Goal: Transaction & Acquisition: Purchase product/service

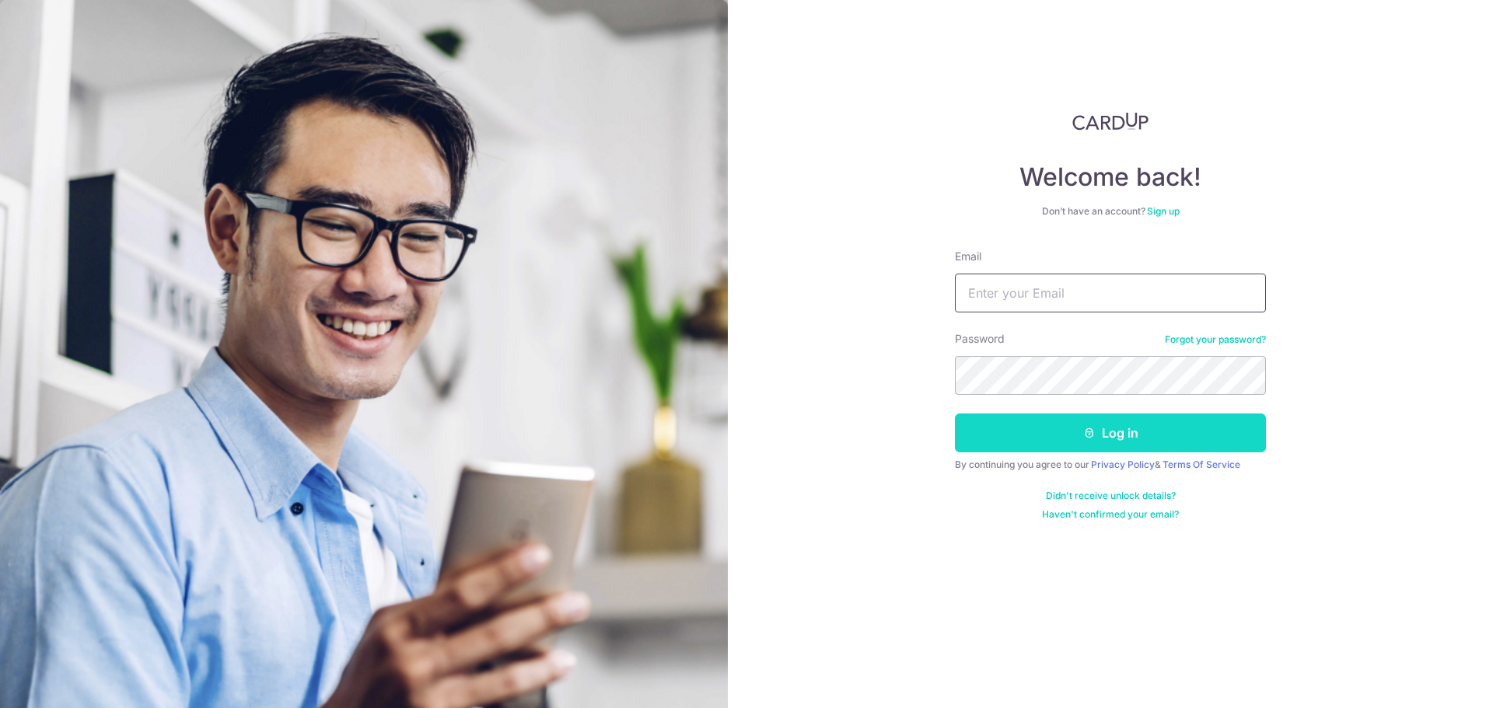
type input "chrissyong@gmail.com"
click at [1106, 432] on button "Log in" at bounding box center [1110, 433] width 311 height 39
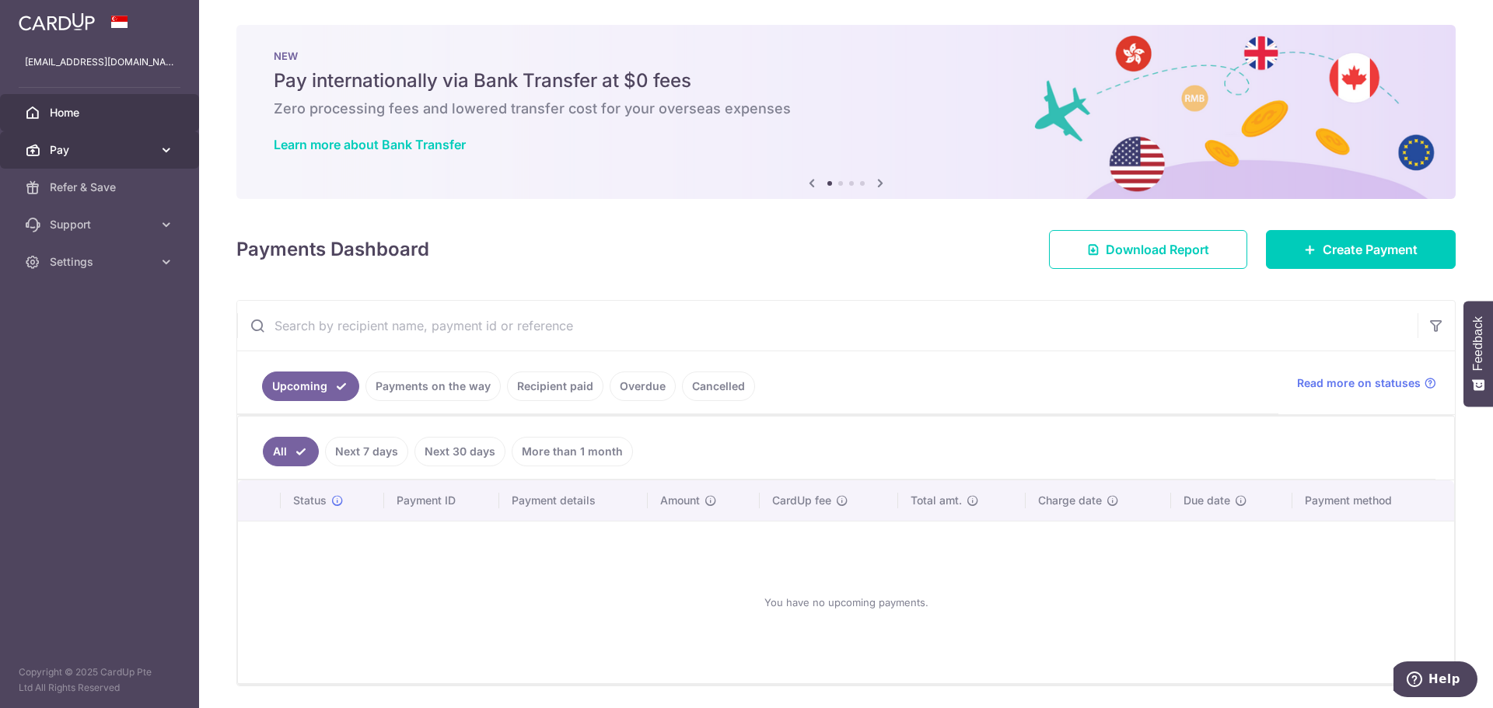
click at [121, 156] on span "Pay" at bounding box center [101, 150] width 103 height 16
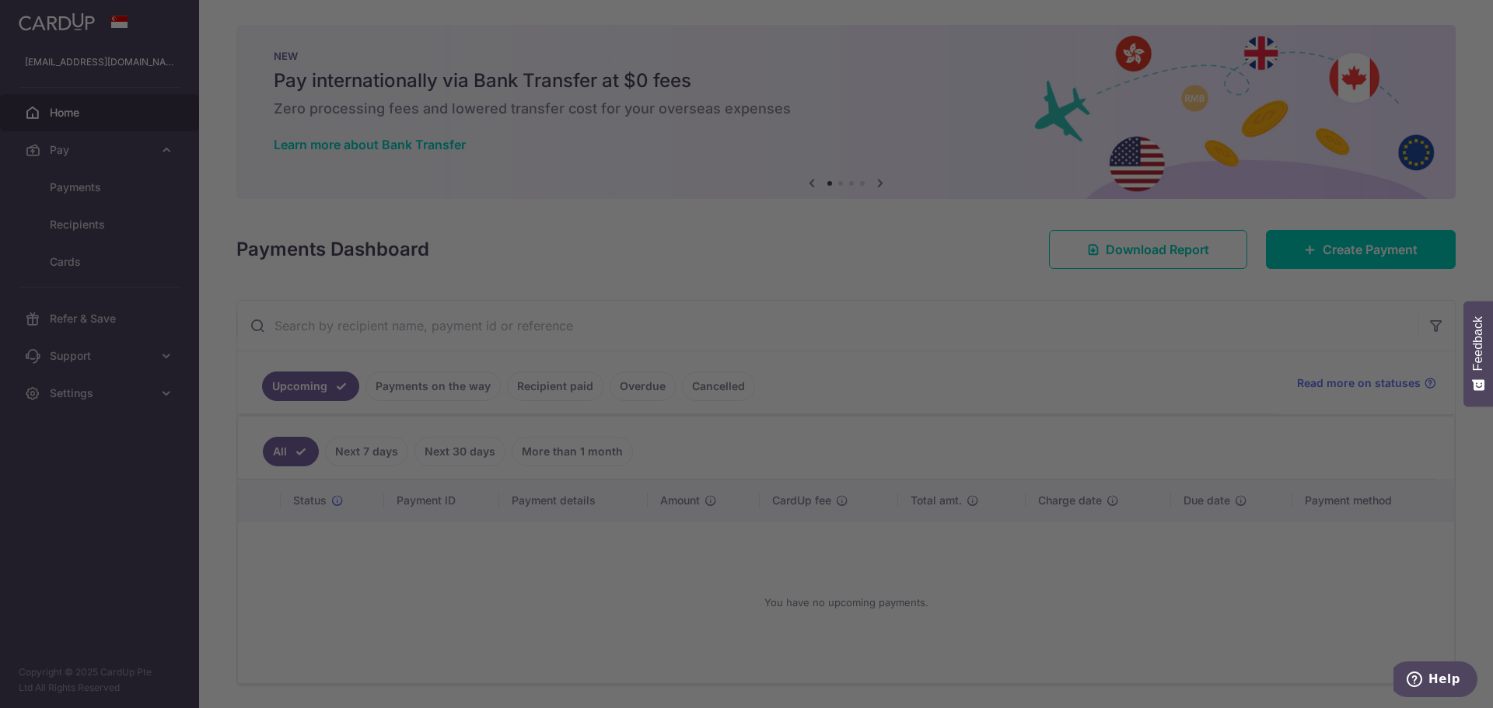
click at [77, 190] on div at bounding box center [754, 357] width 1508 height 715
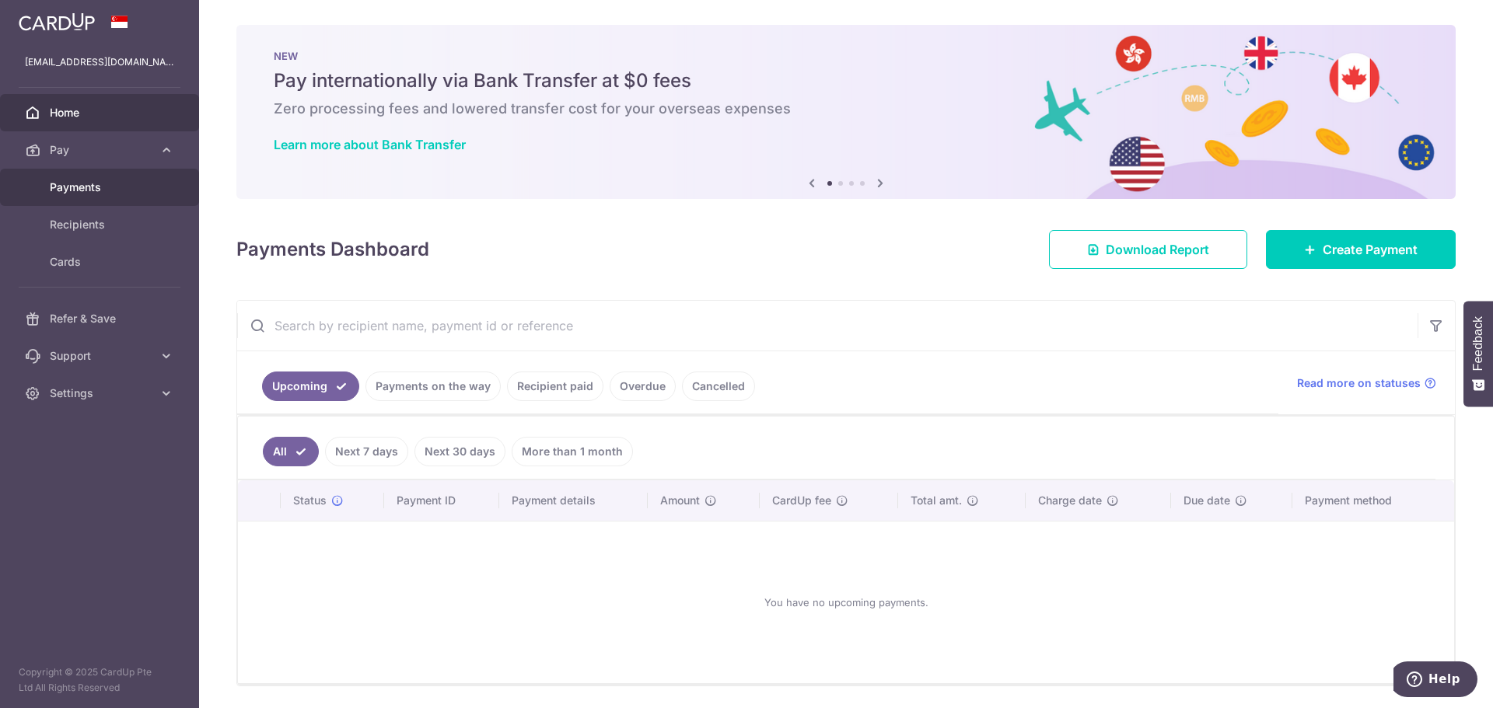
click at [104, 198] on link "Payments" at bounding box center [99, 187] width 199 height 37
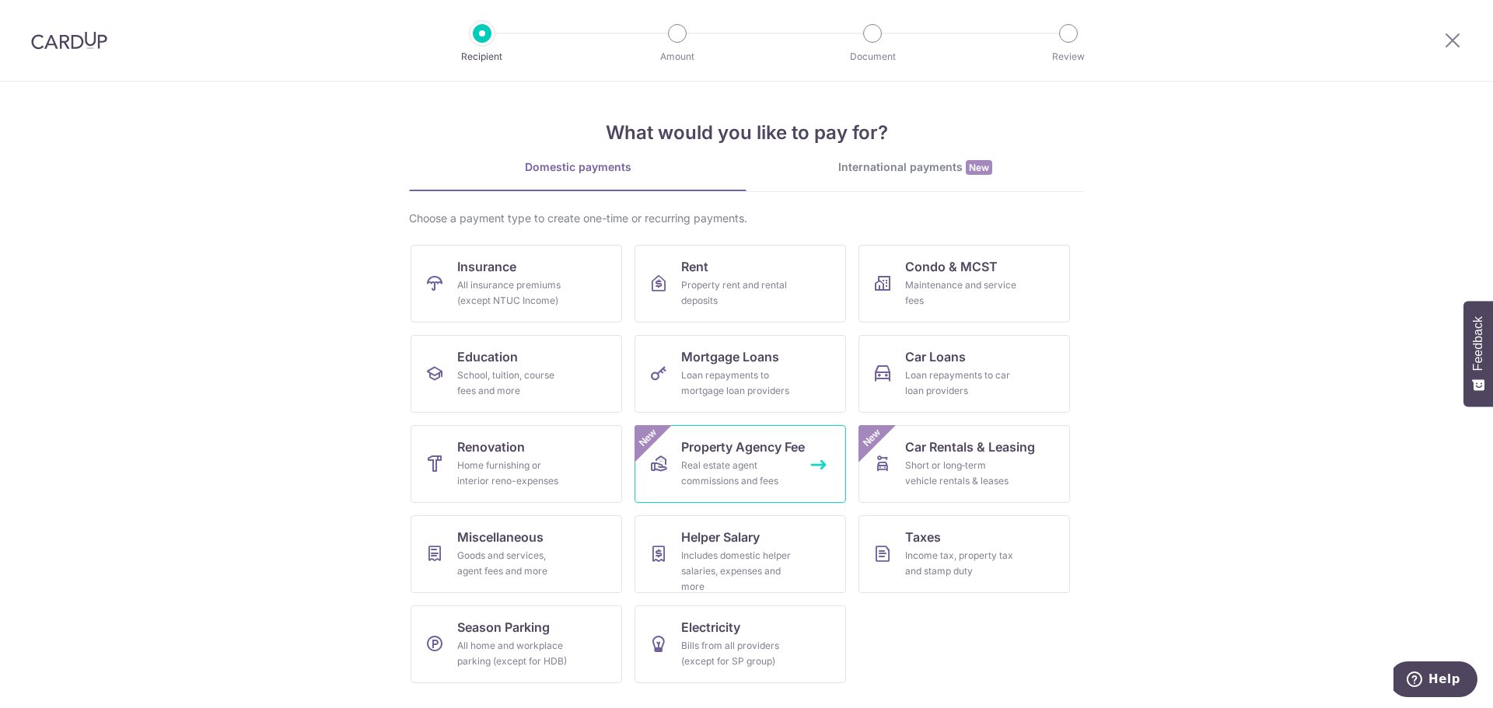
click at [678, 465] on link "Property Agency Fee Real estate agent commissions and fees New" at bounding box center [741, 464] width 212 height 78
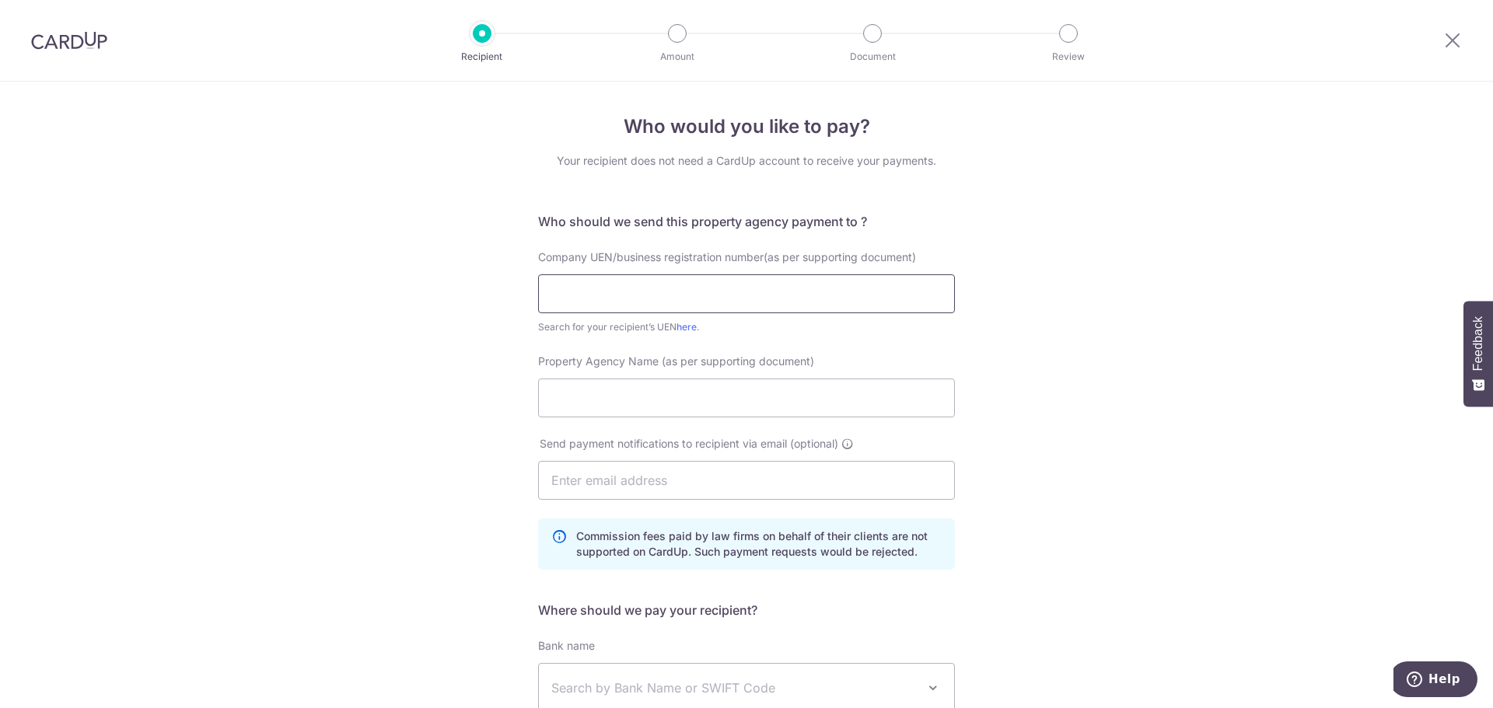
click at [711, 295] on input "text" at bounding box center [746, 294] width 417 height 39
type input "199903004H"
click at [777, 394] on input "Property Agency Name (as per supporting document)" at bounding box center [746, 398] width 417 height 39
type input "["
type input "PROPNEX REALTY PTE LTD"
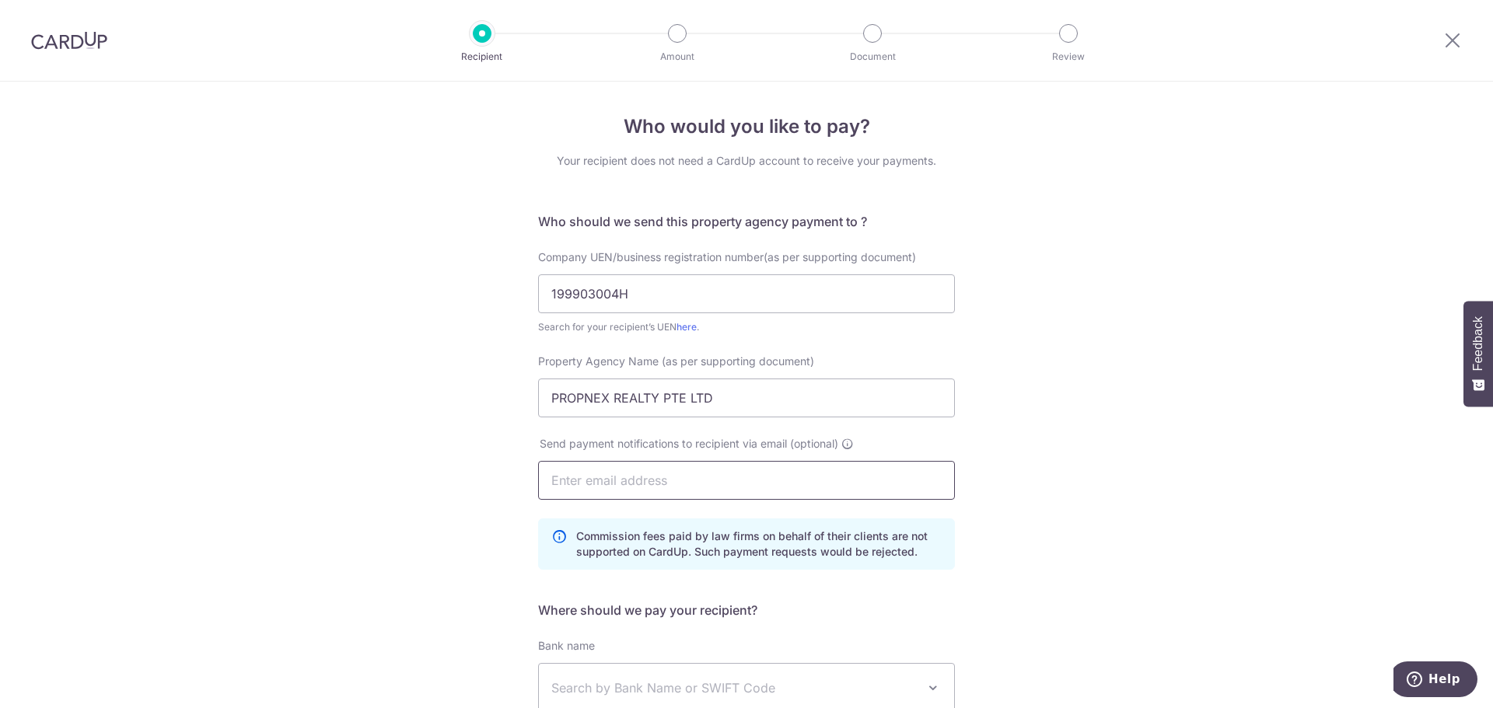
click at [721, 483] on input "text" at bounding box center [746, 480] width 417 height 39
paste input "stephanietan.propnex@gmail.com"
type input "stephanietan.propnex@gmail.com"
click at [1052, 415] on div "Who would you like to pay? Your recipient does not need a CardUp account to rec…" at bounding box center [746, 512] width 1493 height 860
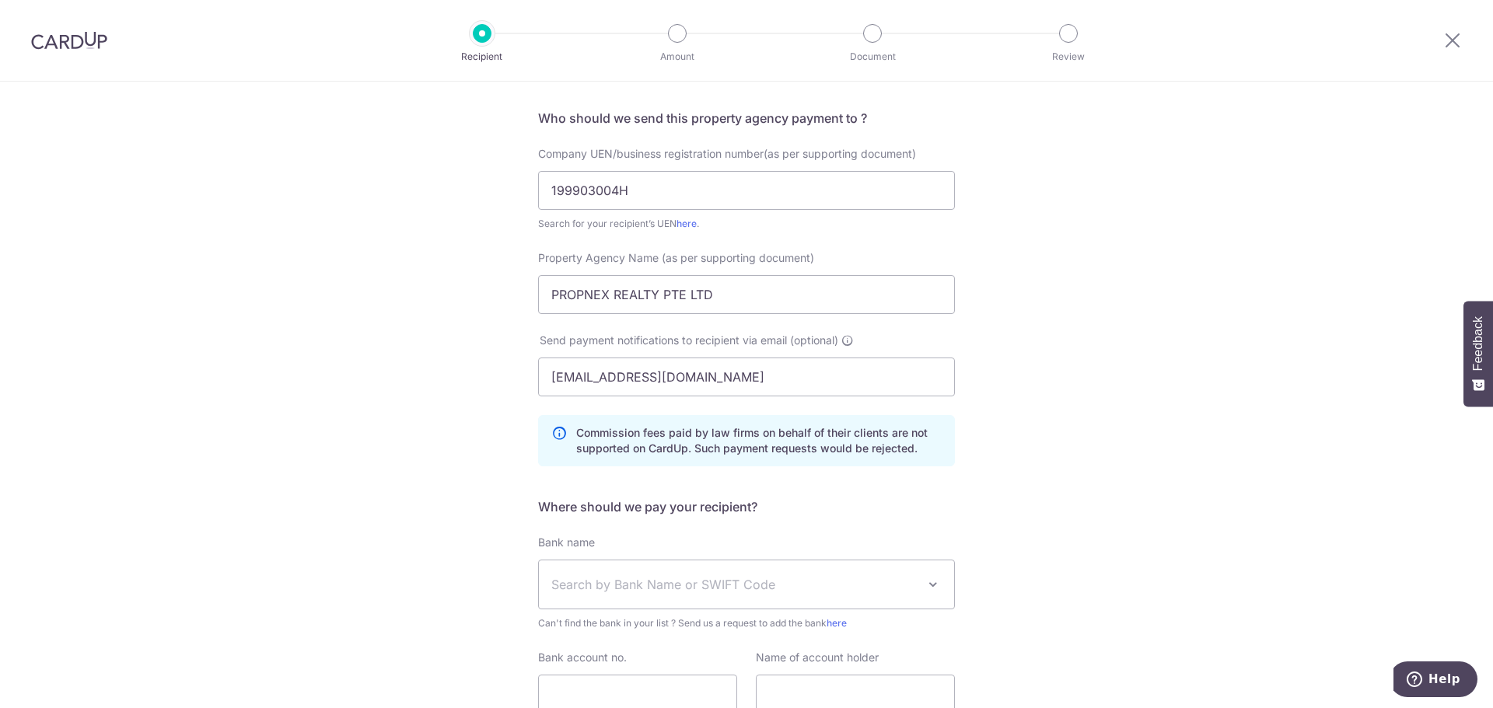
scroll to position [233, 0]
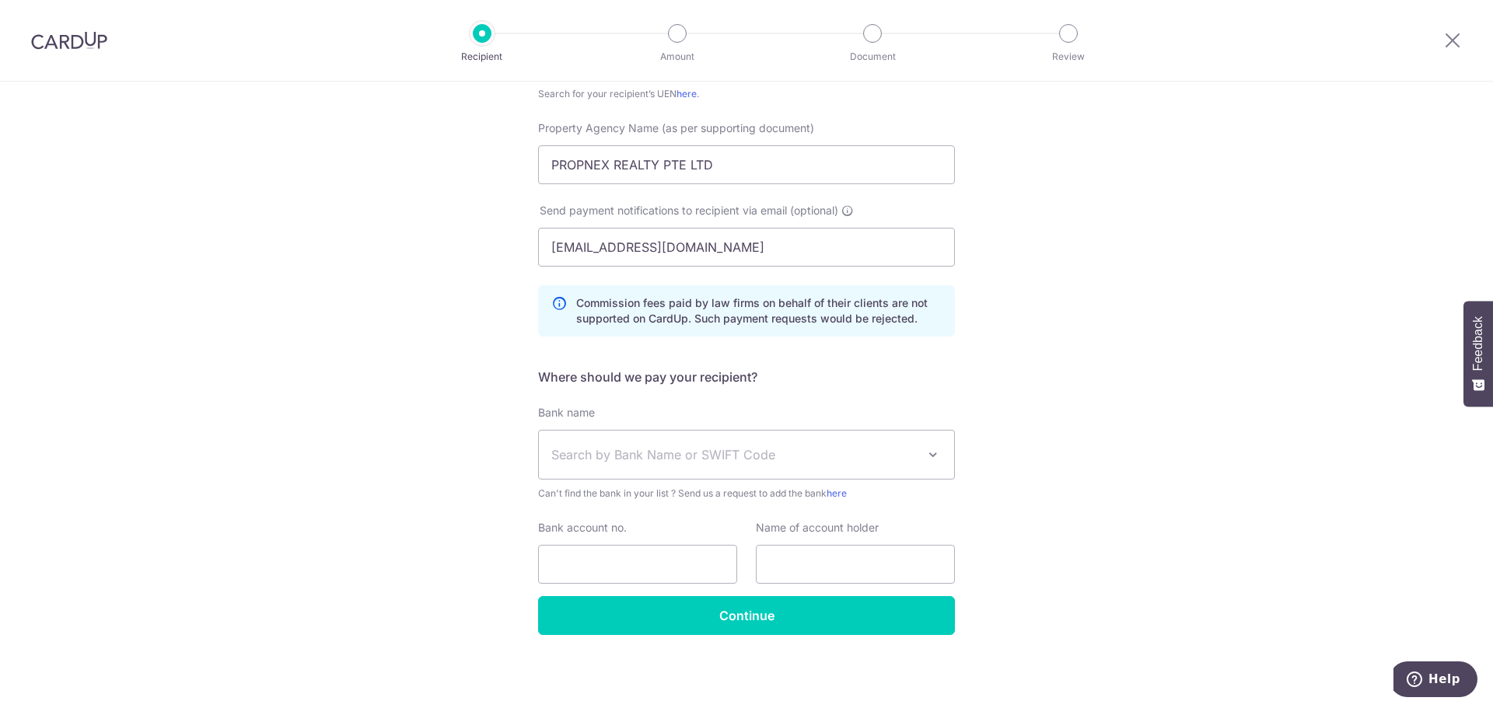
click at [753, 451] on span "Search by Bank Name or SWIFT Code" at bounding box center [733, 455] width 365 height 19
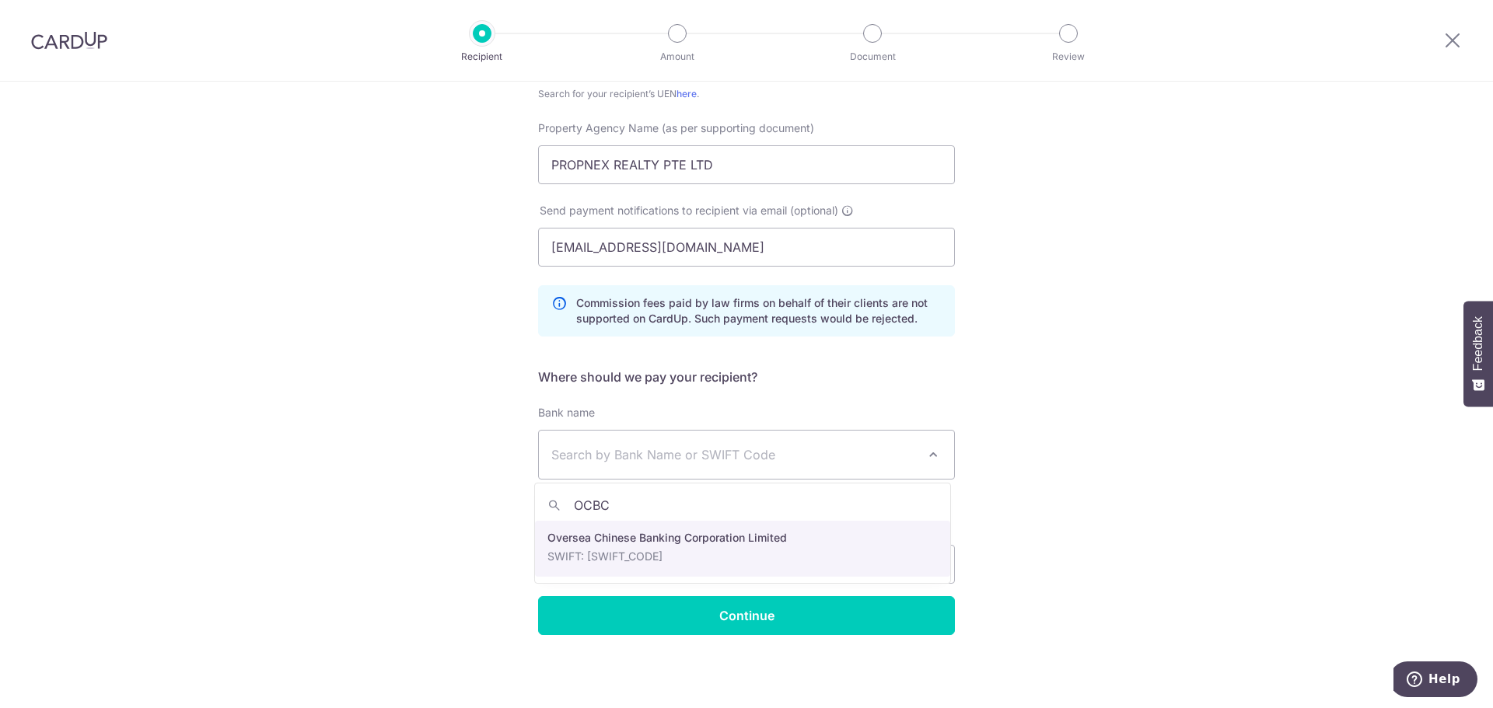
type input "OCBC"
select select "12"
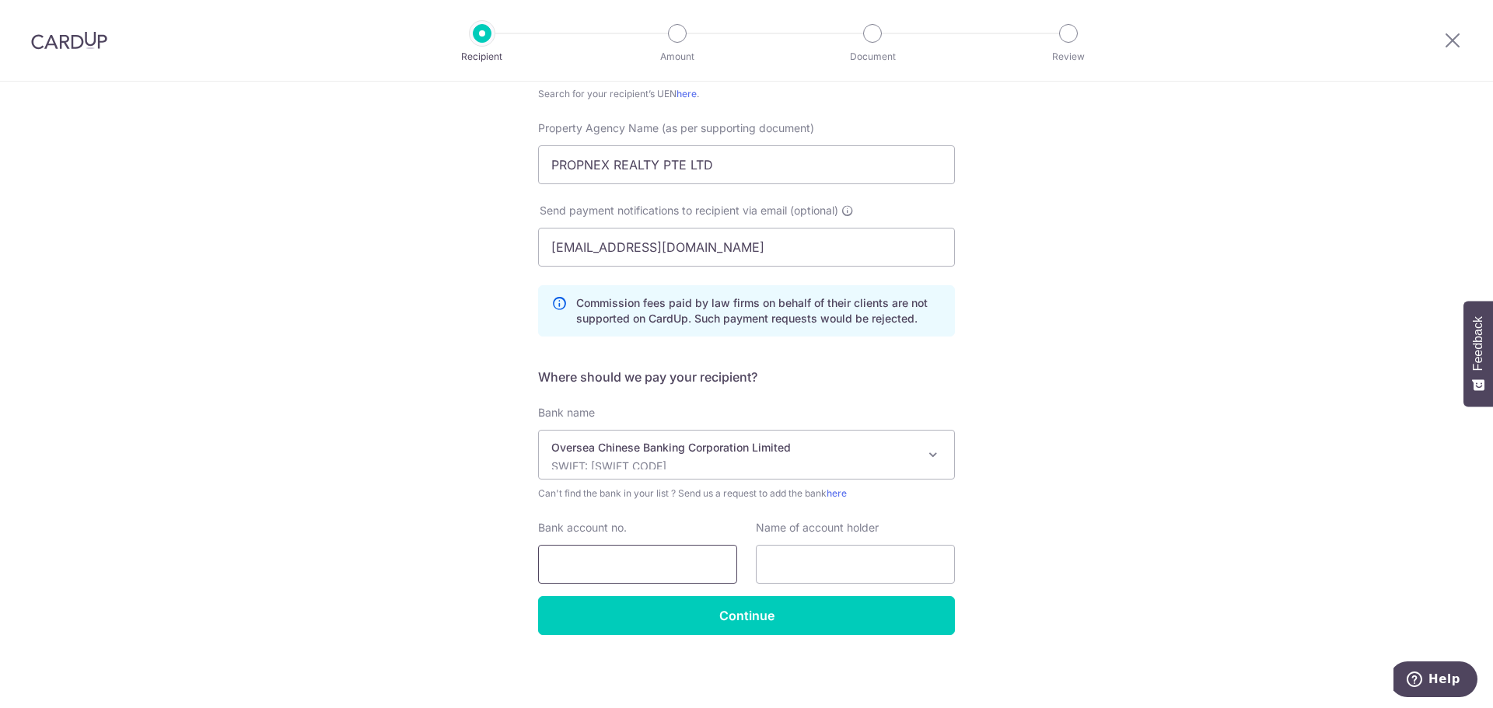
click at [610, 559] on input "Bank account no." at bounding box center [637, 564] width 199 height 39
type input "501807101001"
drag, startPoint x: 736, startPoint y: 166, endPoint x: 309, endPoint y: 136, distance: 427.2
click at [309, 136] on div "Who would you like to pay? Your recipient does not need a CardUp account to rec…" at bounding box center [746, 278] width 1493 height 860
drag, startPoint x: 866, startPoint y: 564, endPoint x: 856, endPoint y: 572, distance: 12.7
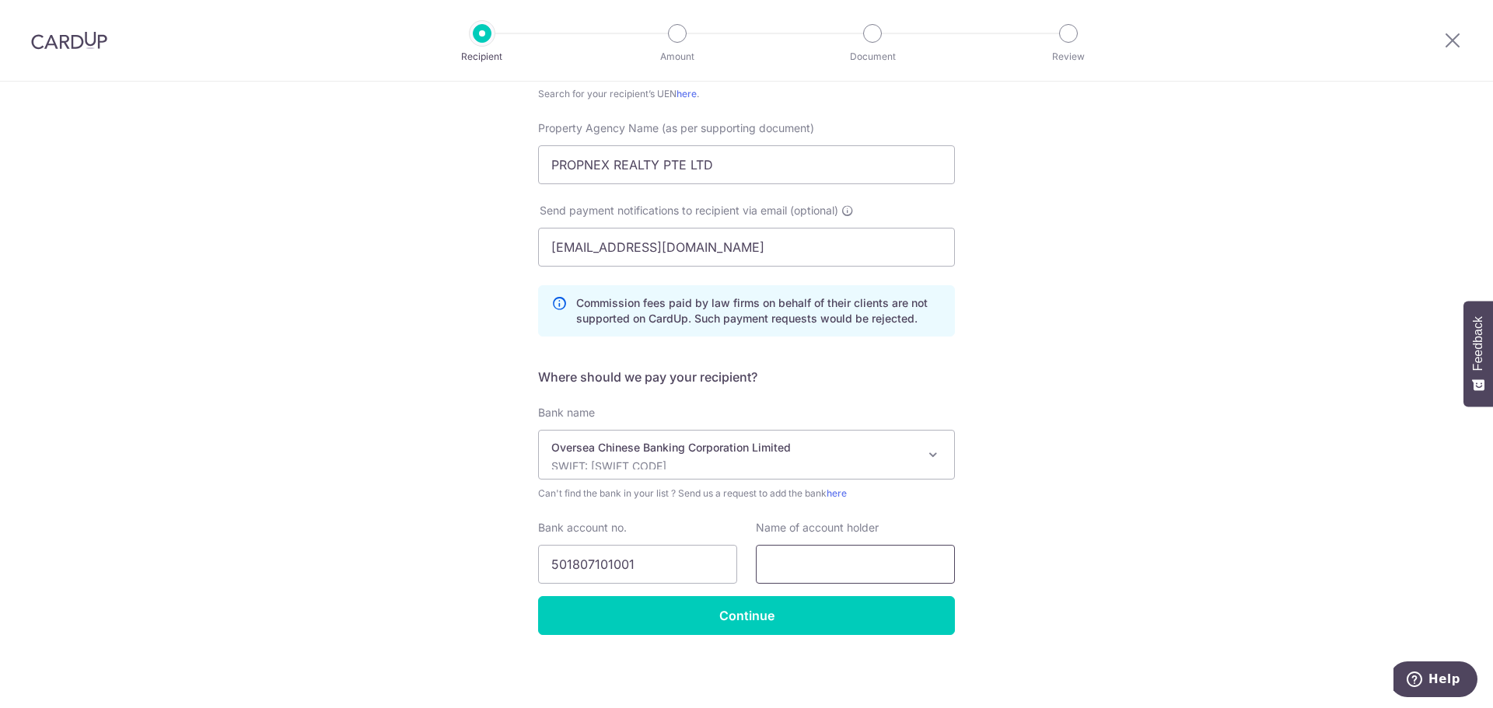
click at [866, 564] on input "text" at bounding box center [855, 564] width 199 height 39
paste input "PROPNEX REALTY PTE LTD"
type input "PROPNEX REALTY PTE LTD"
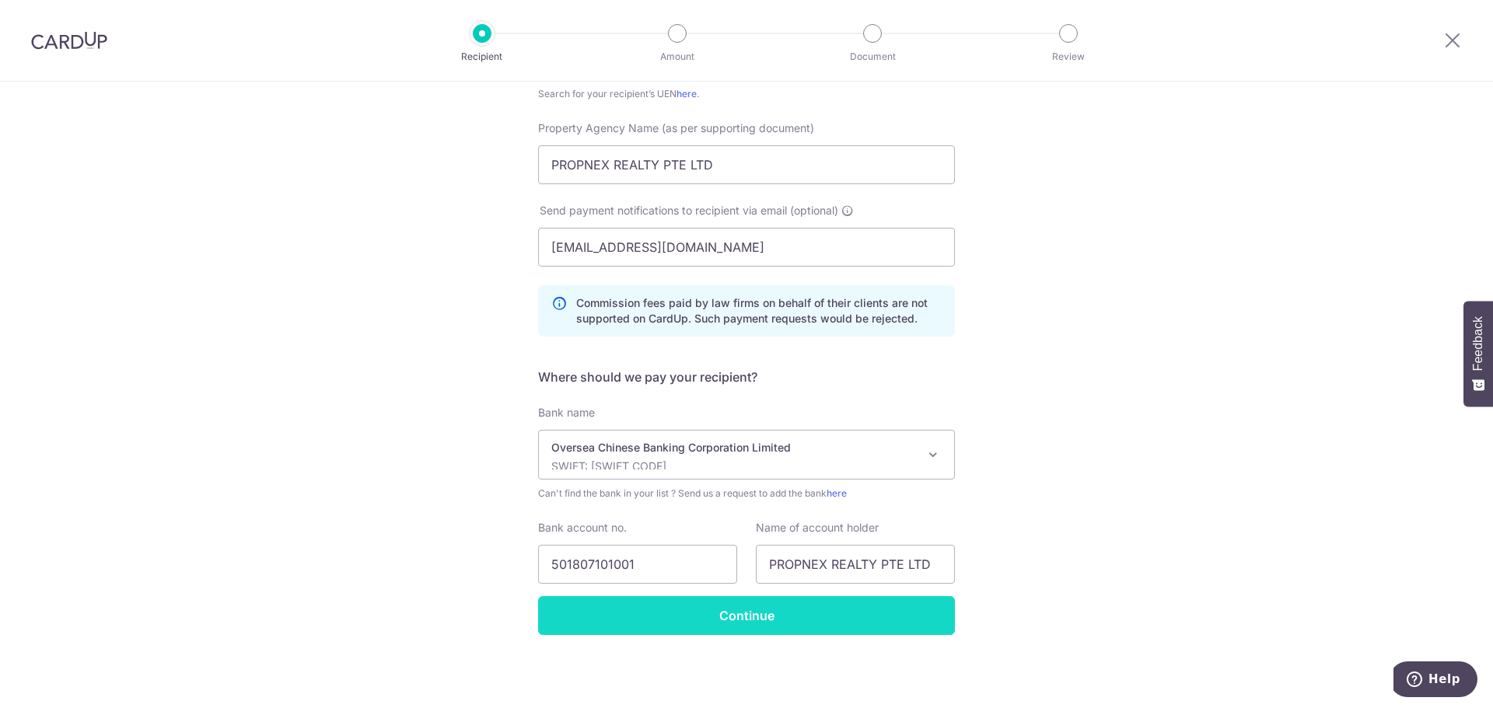
click at [754, 617] on input "Continue" at bounding box center [746, 615] width 417 height 39
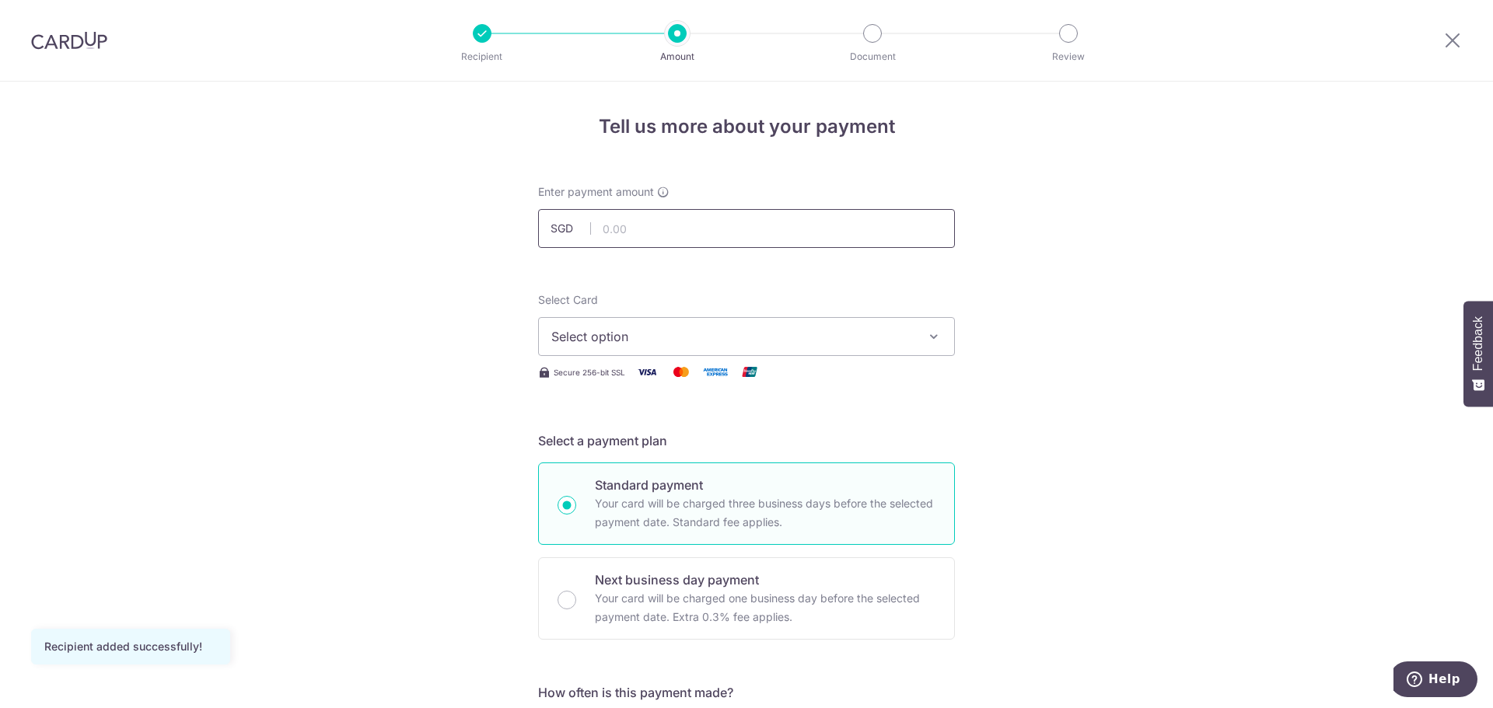
click at [790, 235] on input "text" at bounding box center [746, 228] width 417 height 39
type input "8,992.50"
click at [692, 340] on span "Select option" at bounding box center [732, 336] width 362 height 19
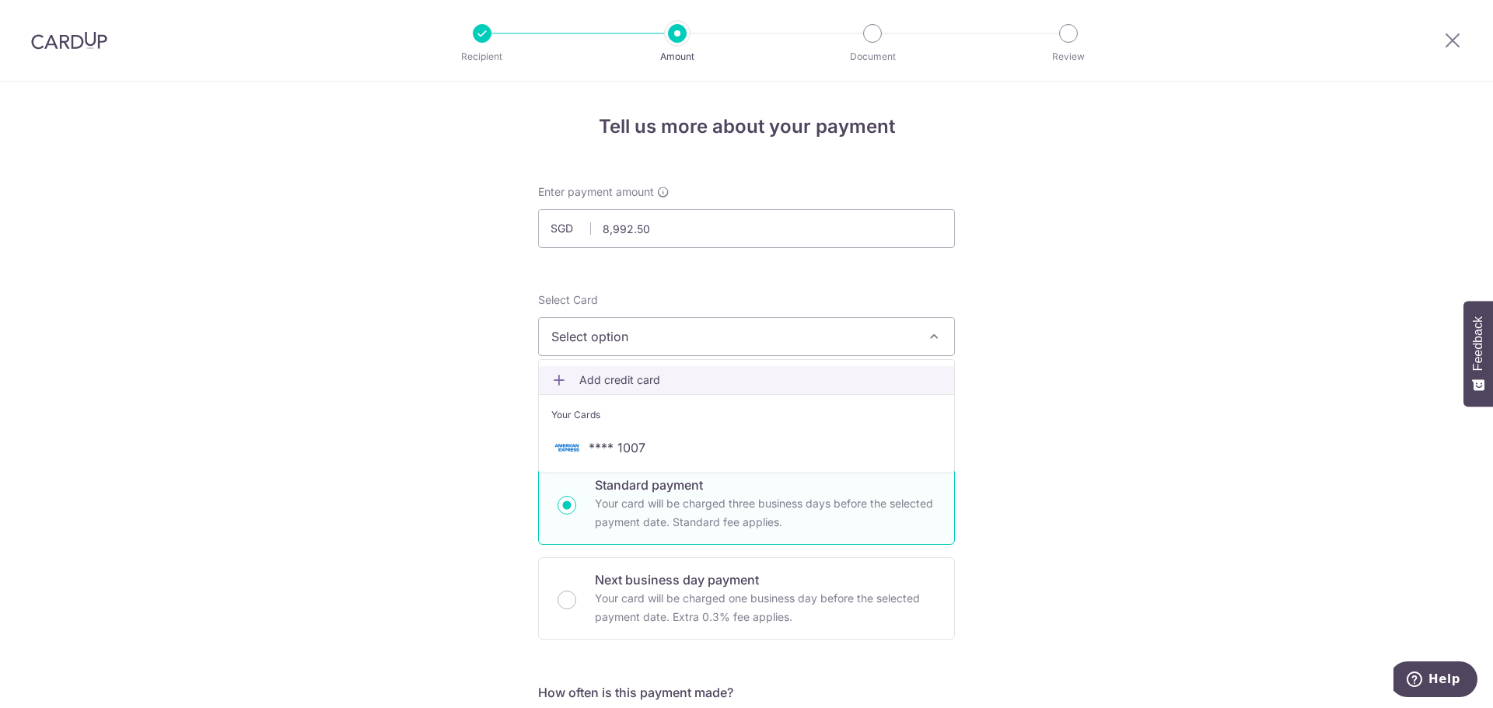
click at [615, 382] on span "Add credit card" at bounding box center [760, 380] width 362 height 16
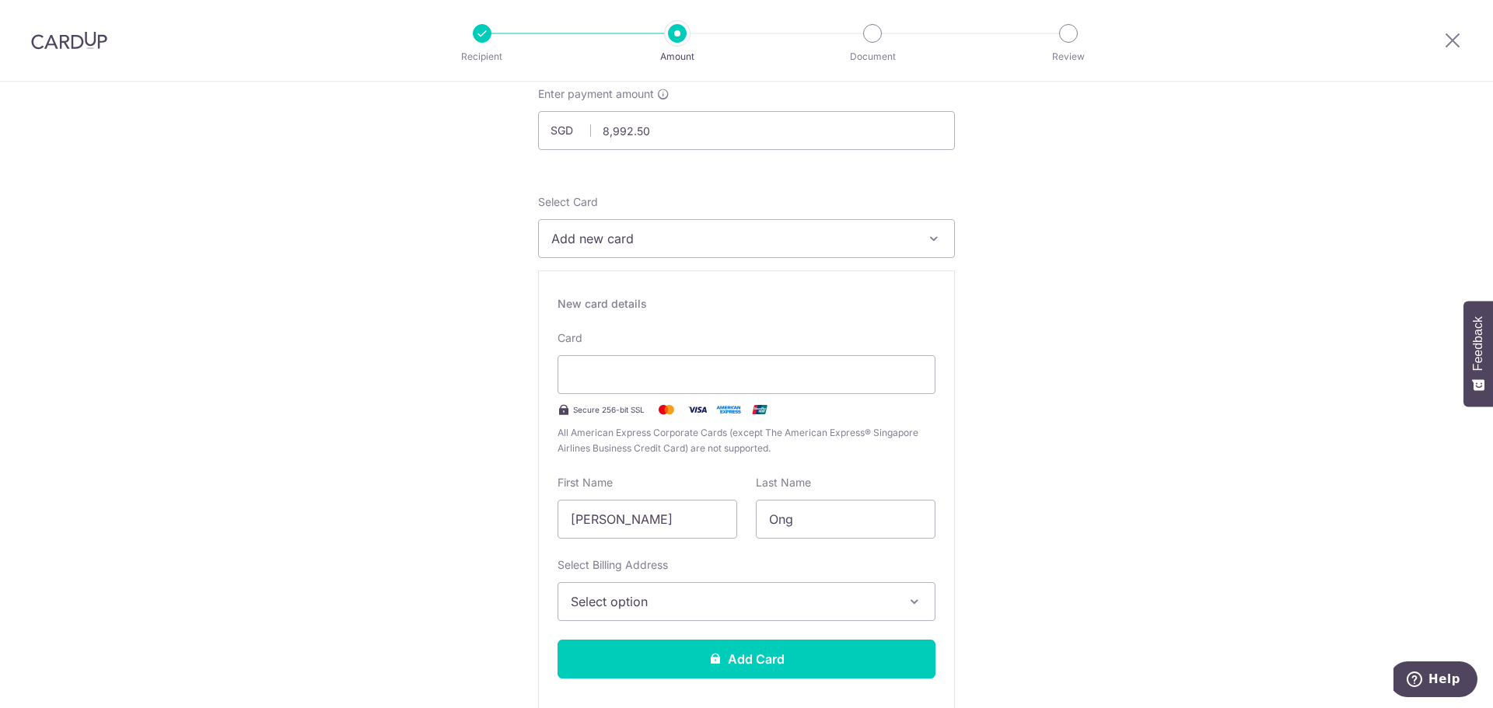
scroll to position [389, 0]
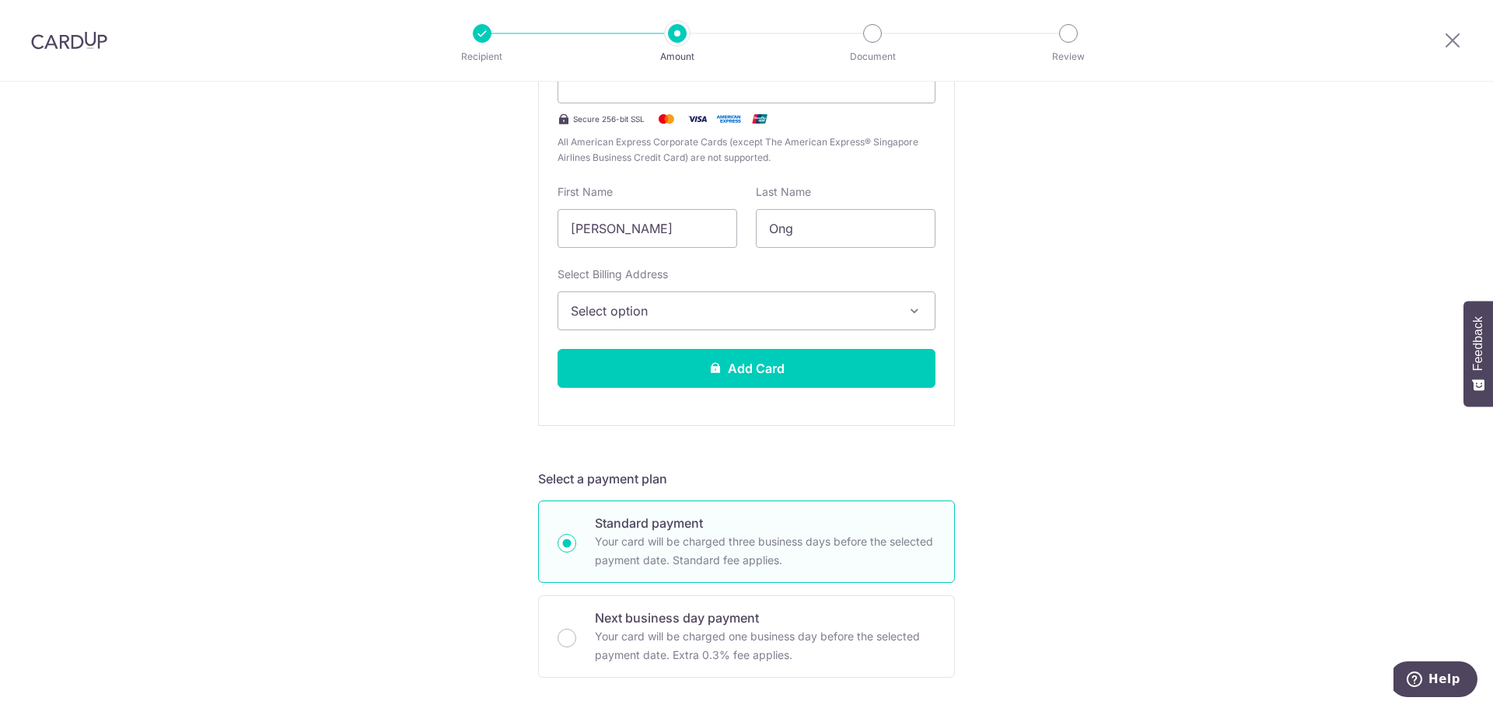
click at [719, 299] on button "Select option" at bounding box center [747, 311] width 378 height 39
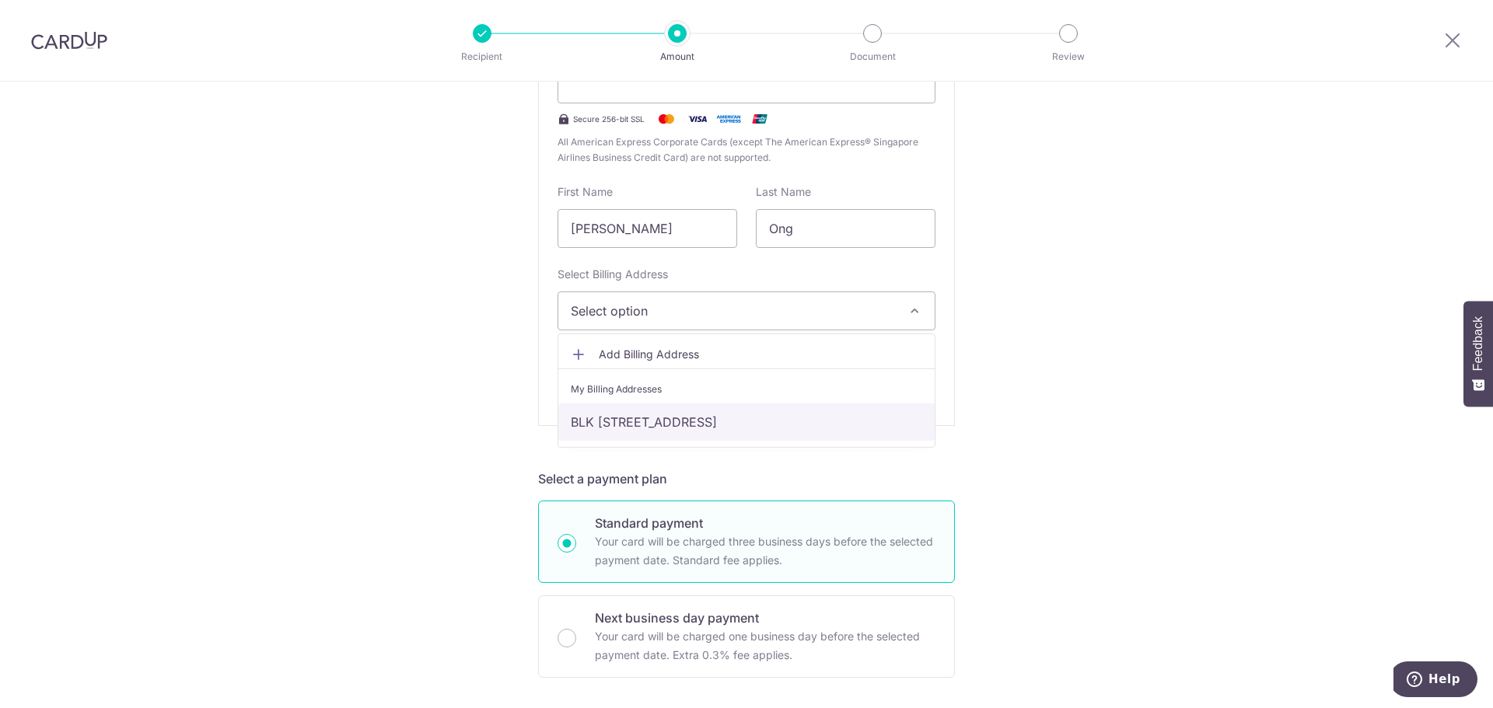
click at [672, 404] on link "BLK [STREET_ADDRESS]" at bounding box center [746, 422] width 376 height 37
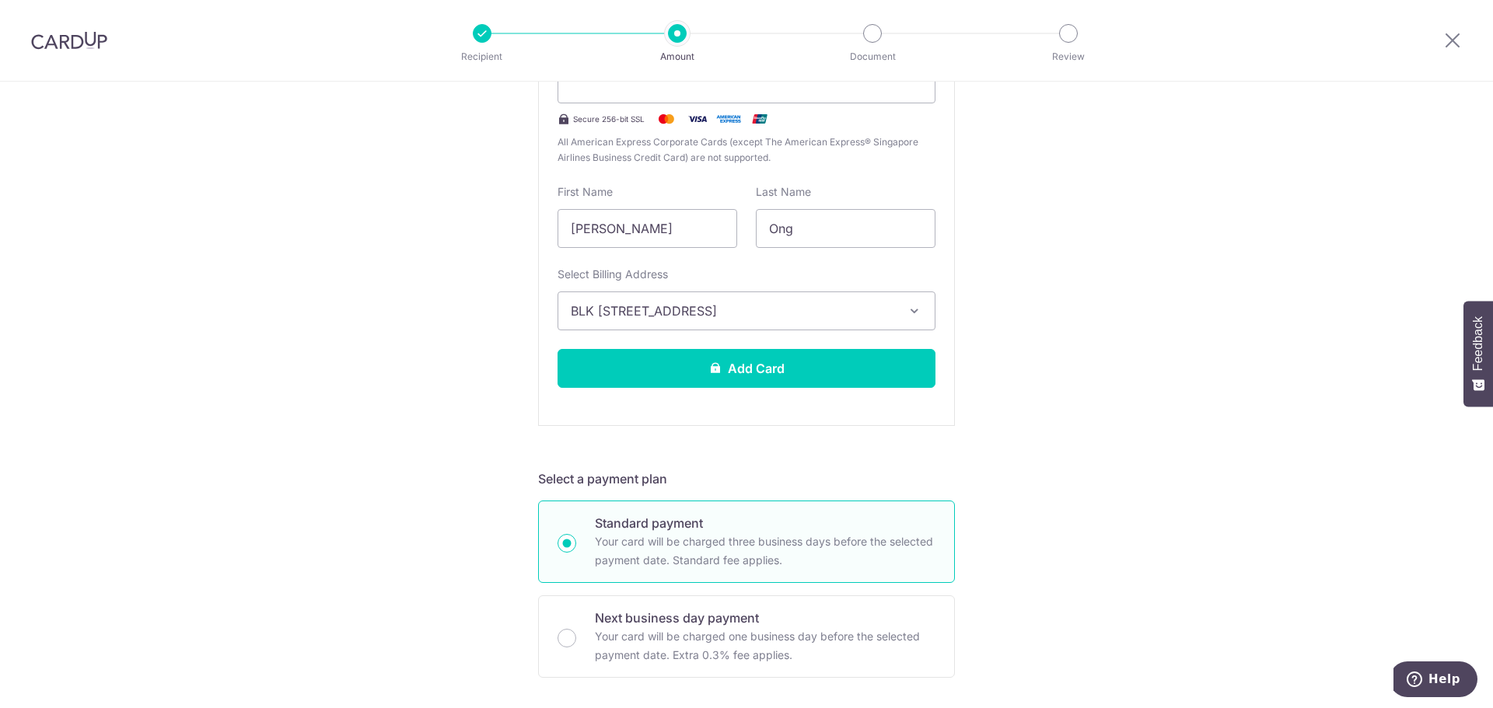
click at [1048, 402] on div "Tell us more about your payment Enter payment amount SGD 8,992.50 8992.50 Recip…" at bounding box center [746, 610] width 1493 height 1834
click at [801, 363] on button "Add Card" at bounding box center [747, 368] width 378 height 39
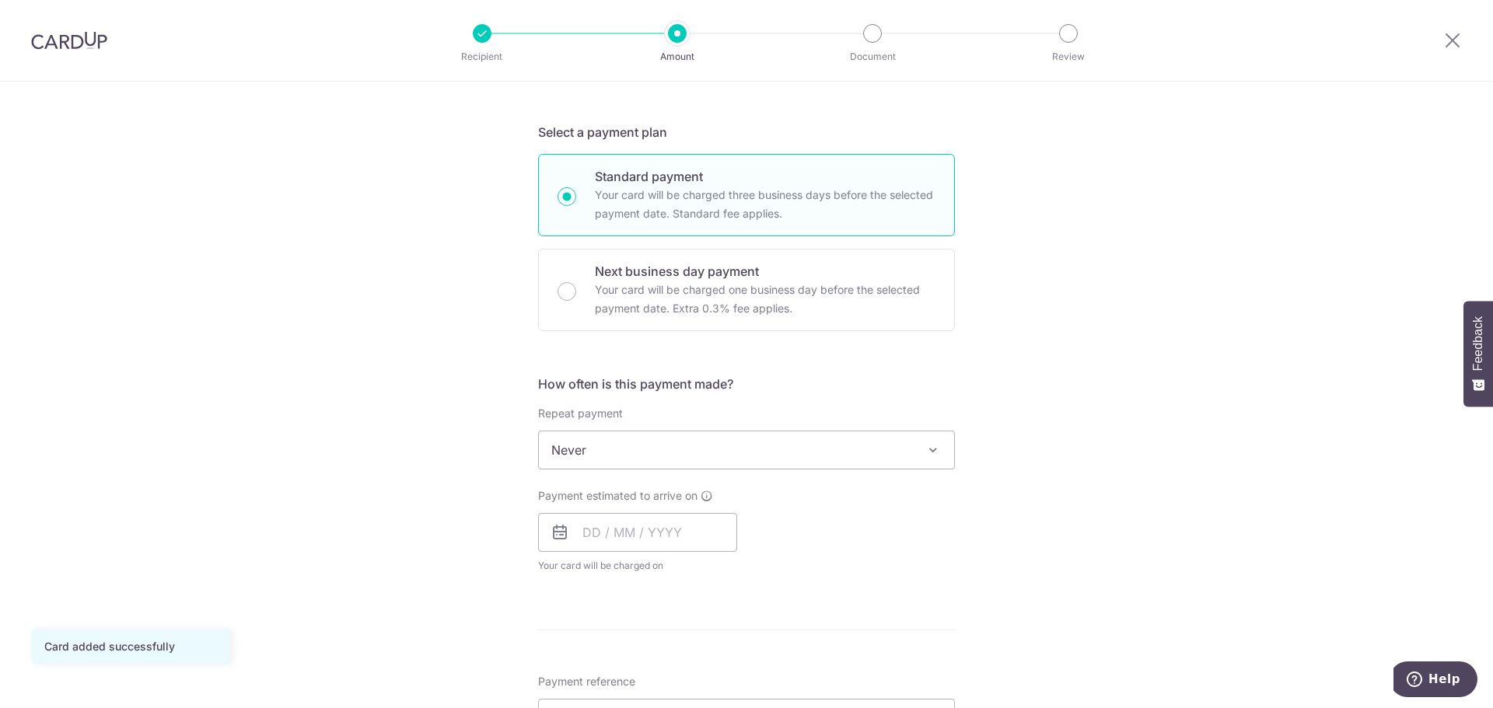
scroll to position [467, 0]
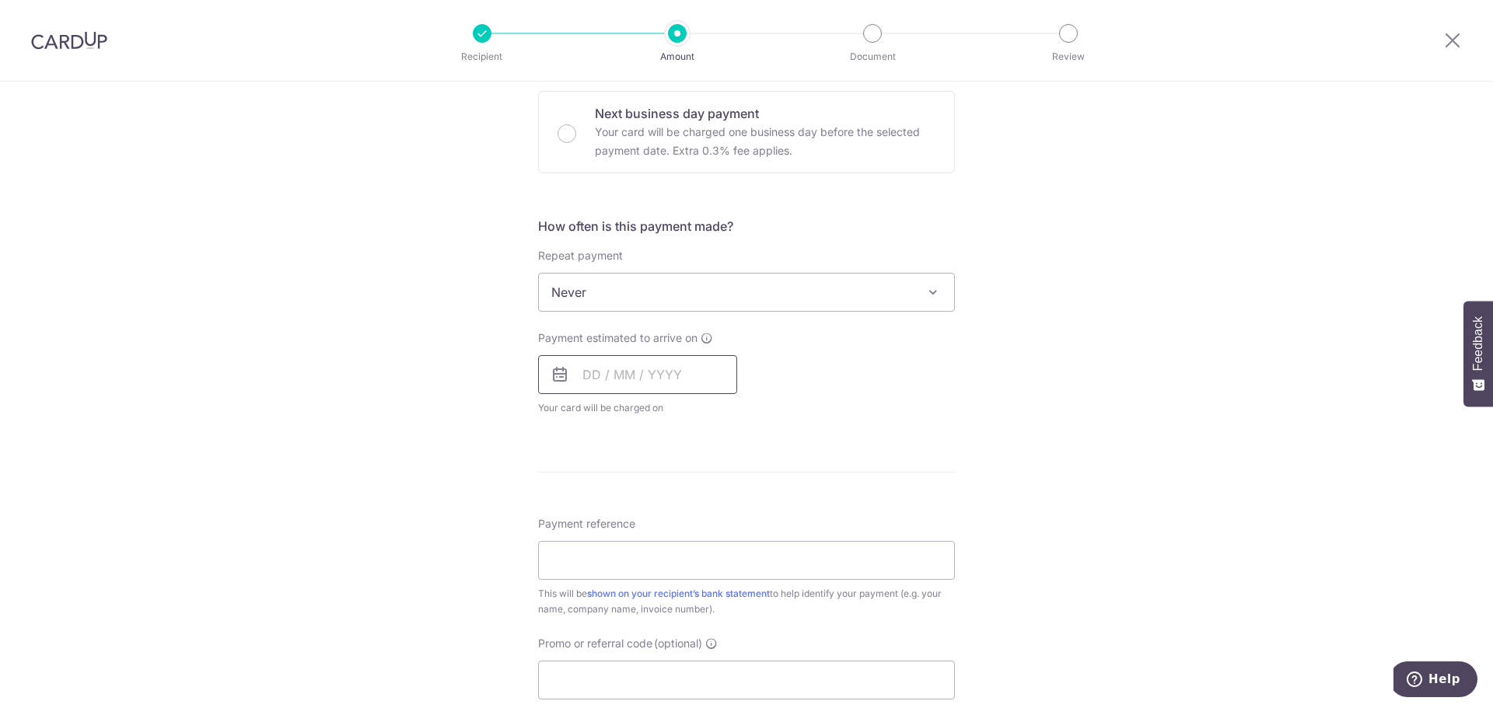
click at [634, 372] on input "text" at bounding box center [637, 374] width 199 height 39
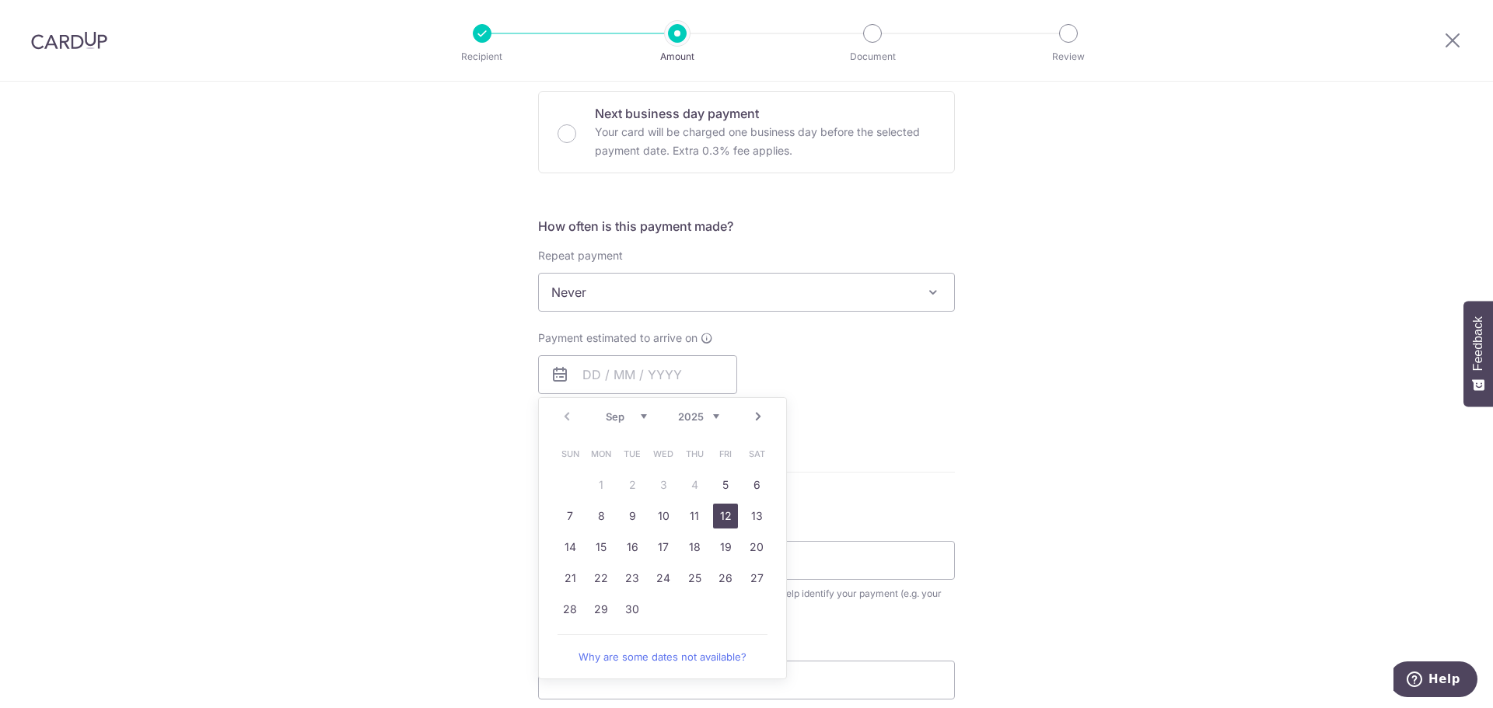
drag, startPoint x: 728, startPoint y: 520, endPoint x: 1072, endPoint y: 418, distance: 359.2
click at [728, 520] on link "12" at bounding box center [725, 516] width 25 height 25
type input "[DATE]"
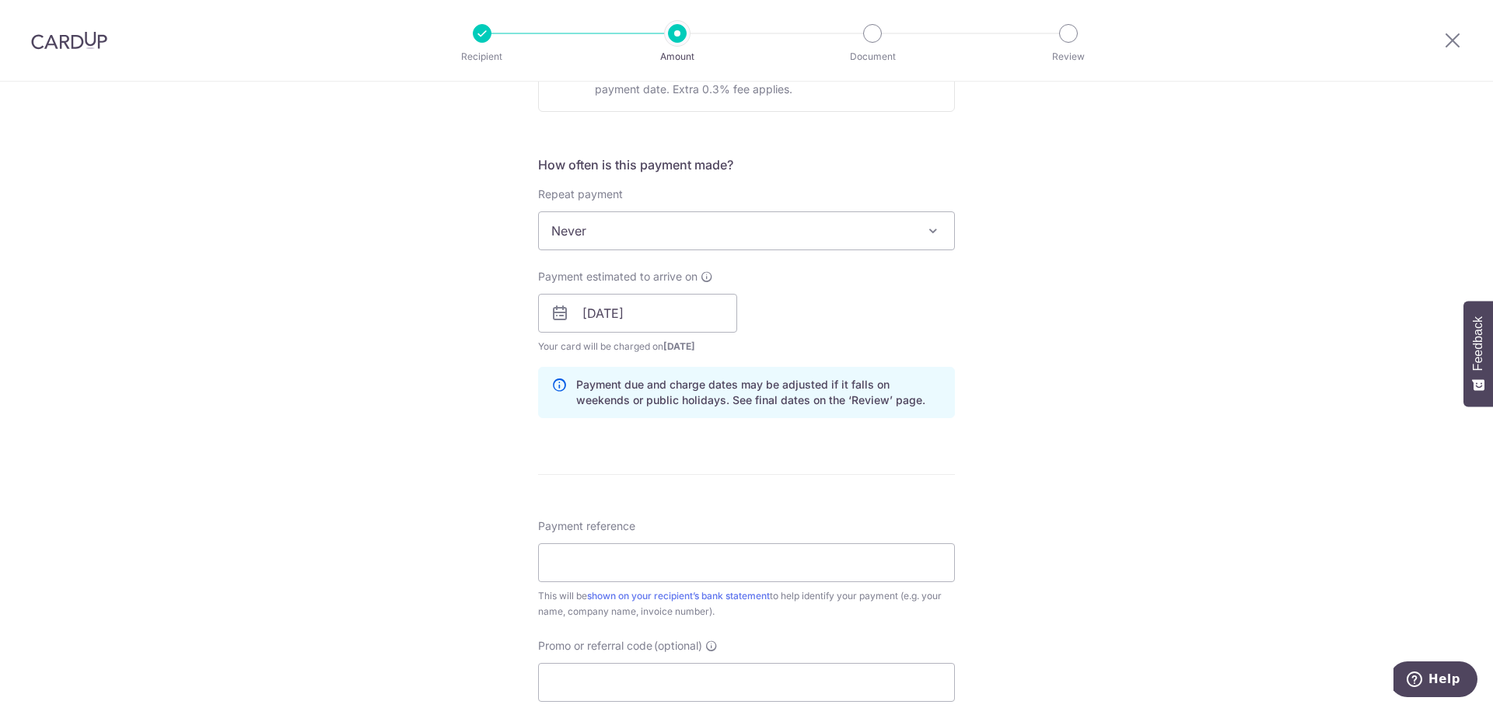
scroll to position [544, 0]
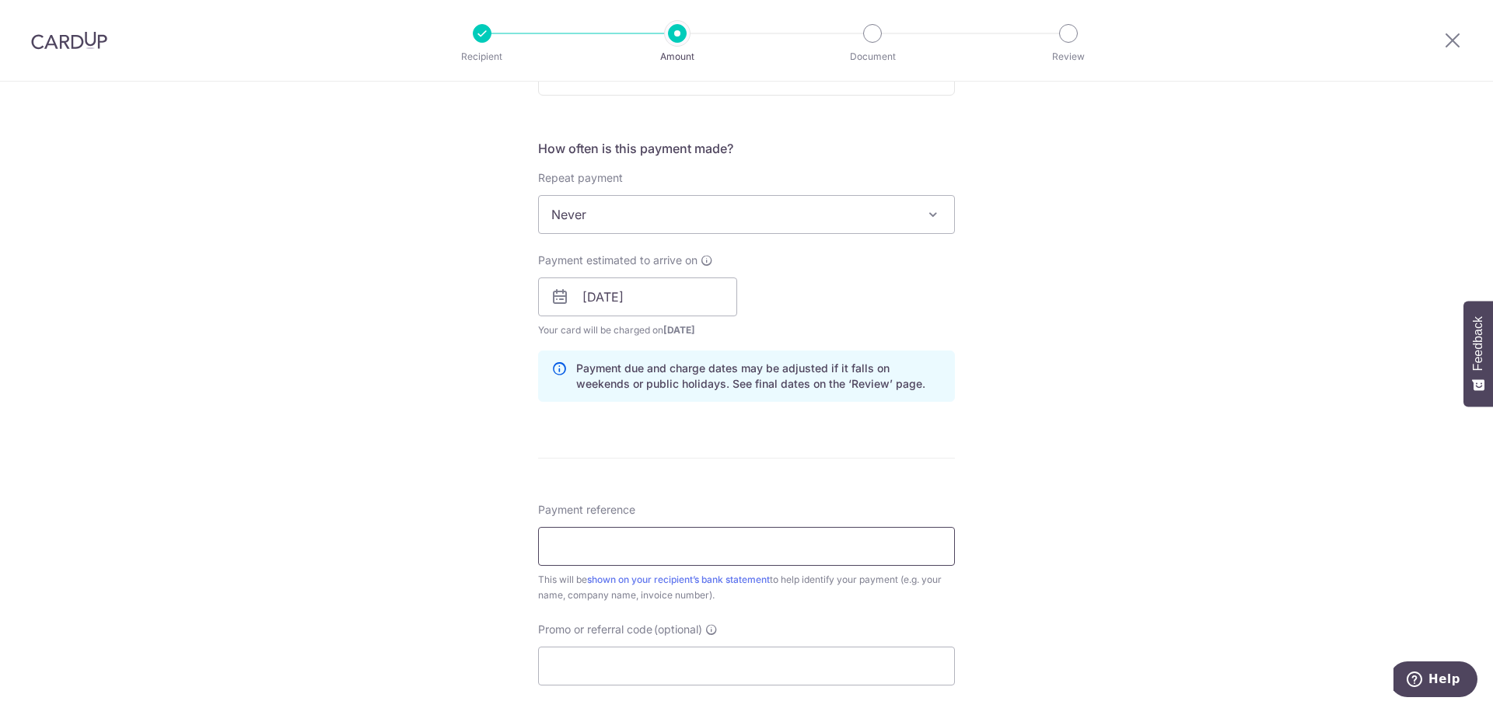
click at [807, 547] on input "Payment reference" at bounding box center [746, 546] width 417 height 39
type input "IX2507000966"
click at [1258, 464] on div "Tell us more about your payment Enter payment amount SGD 8,992.50 8992.50 Card …" at bounding box center [746, 272] width 1493 height 1470
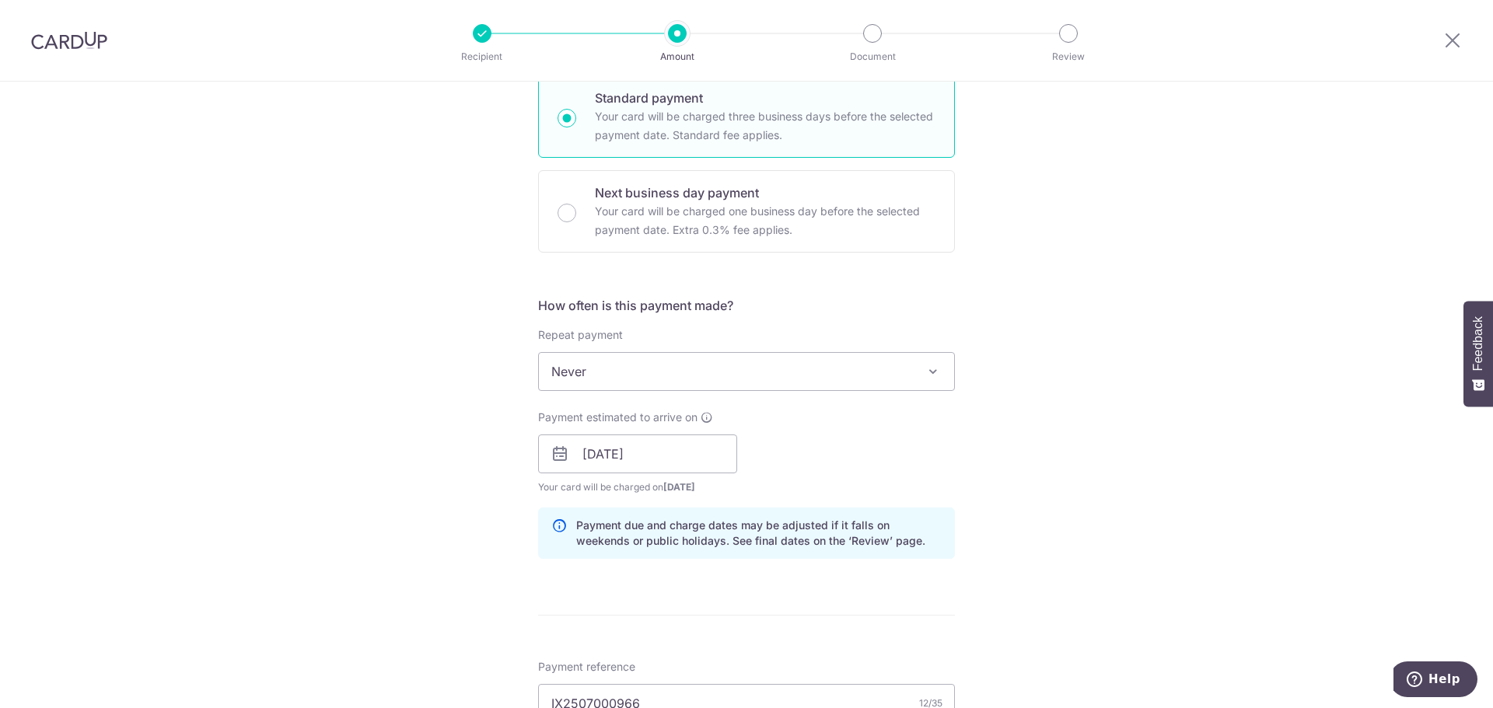
scroll to position [389, 0]
click at [641, 454] on input "[DATE]" at bounding box center [637, 452] width 199 height 39
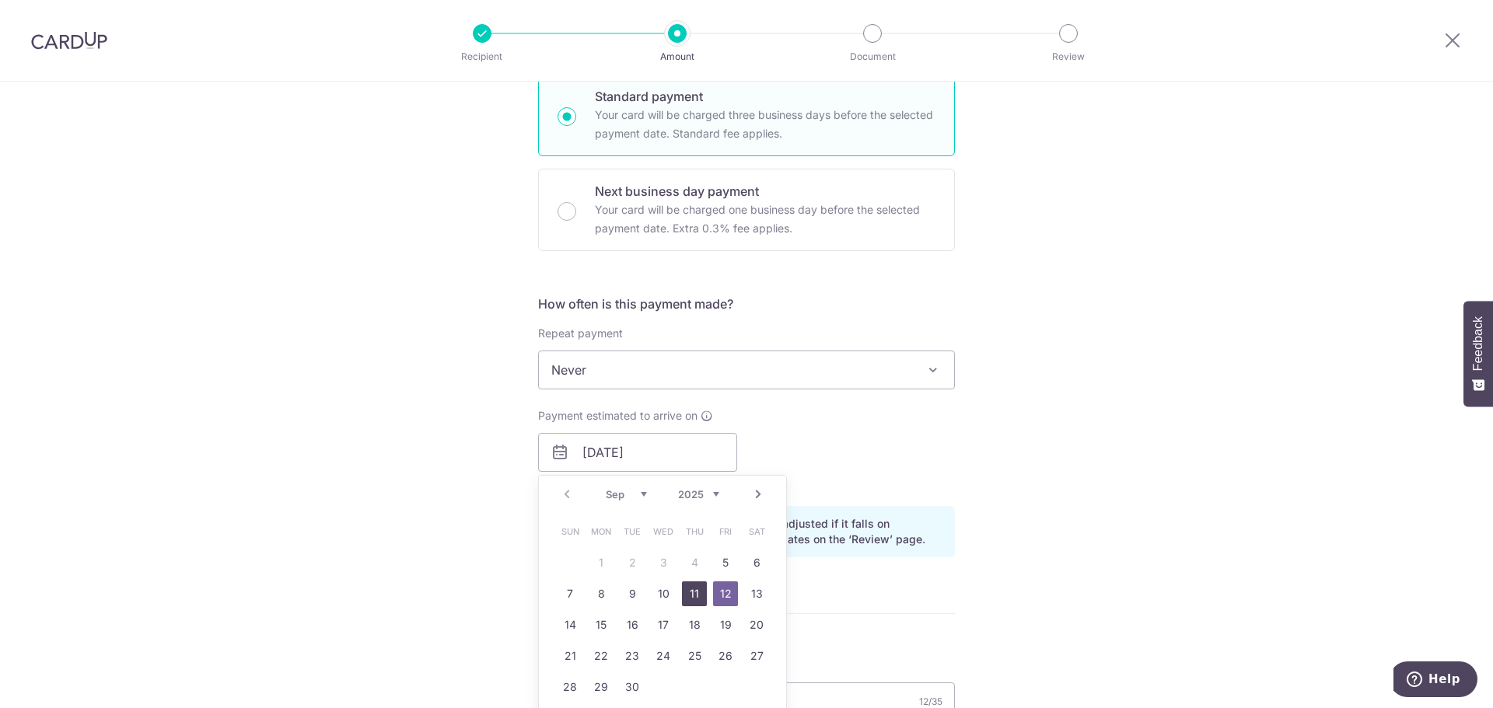
drag, startPoint x: 686, startPoint y: 594, endPoint x: 1130, endPoint y: 461, distance: 463.5
click at [686, 594] on link "11" at bounding box center [694, 594] width 25 height 25
type input "[DATE]"
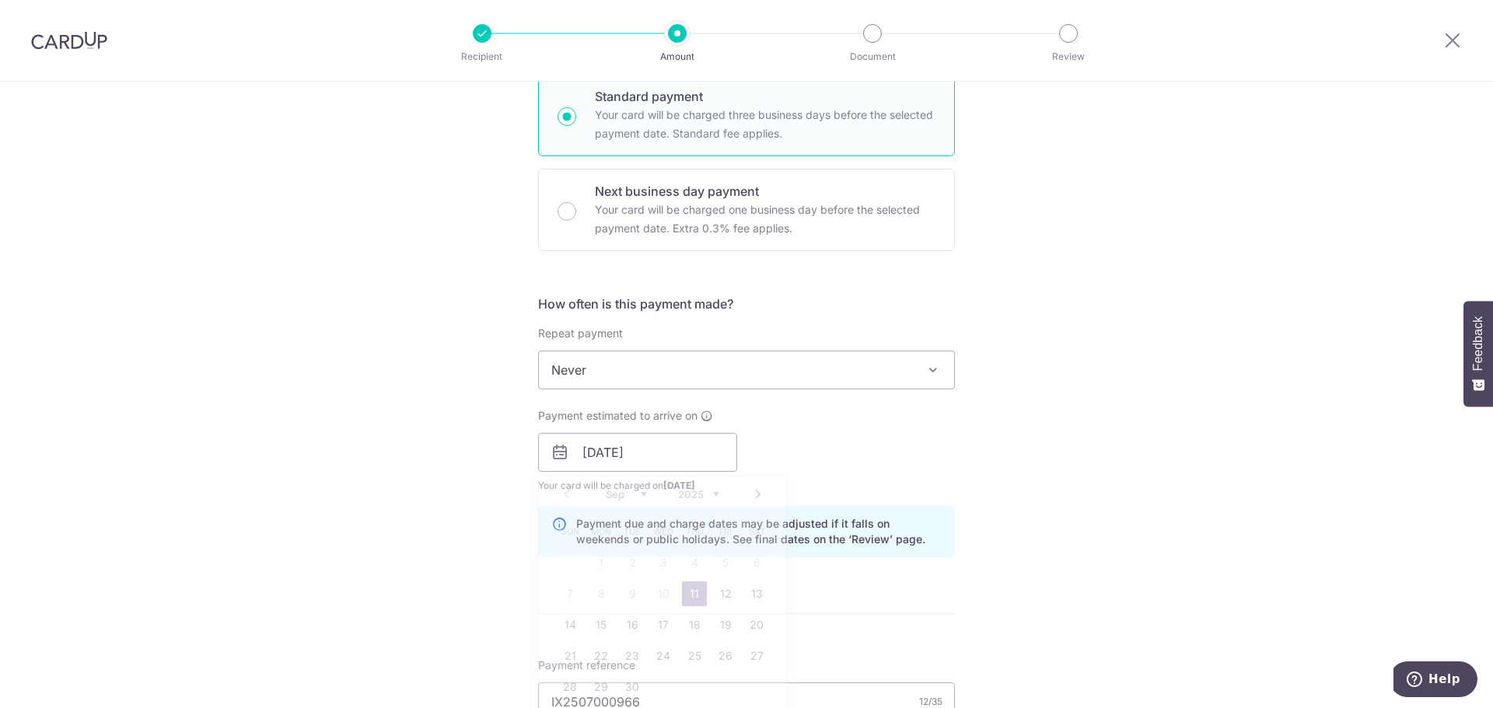
click at [1130, 461] on div "Tell us more about your payment Enter payment amount SGD 8,992.50 8992.50 Card …" at bounding box center [746, 428] width 1493 height 1470
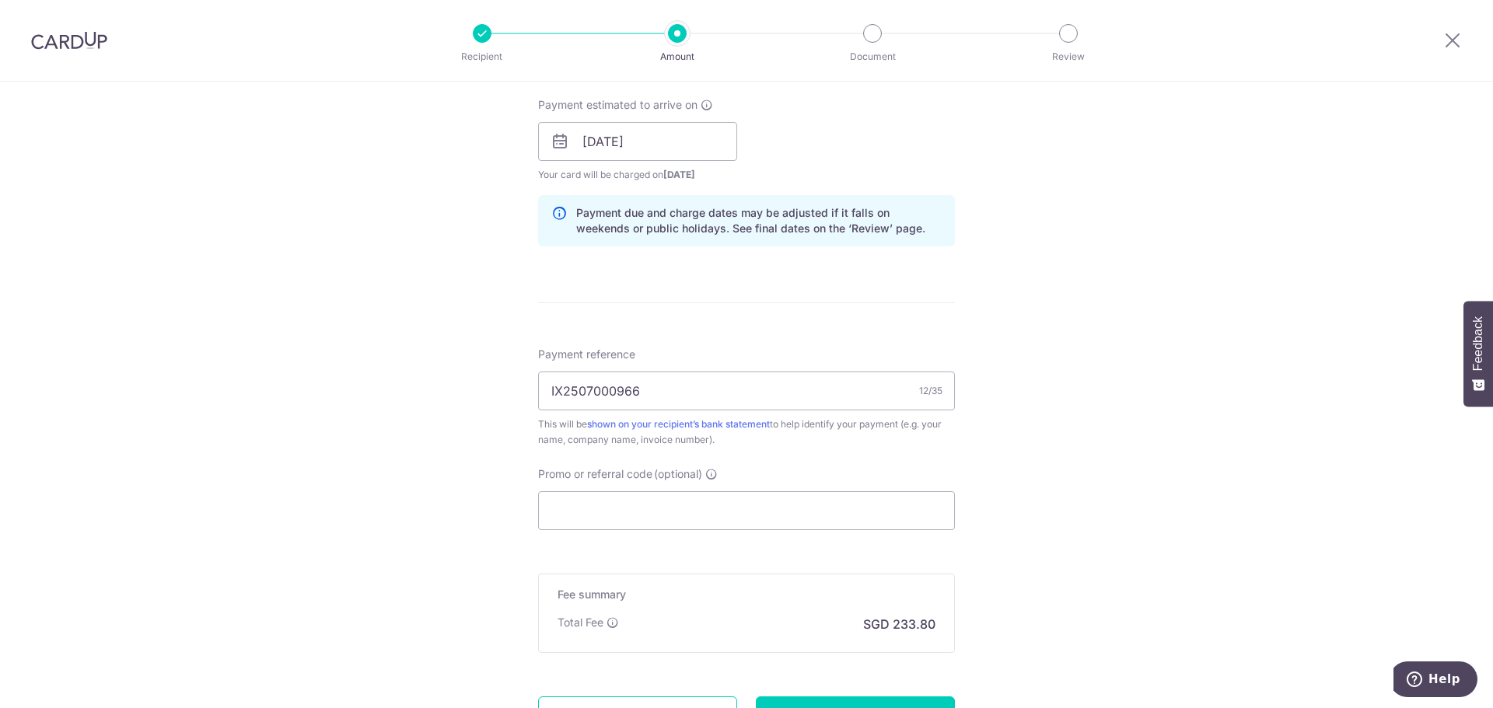
scroll to position [844, 0]
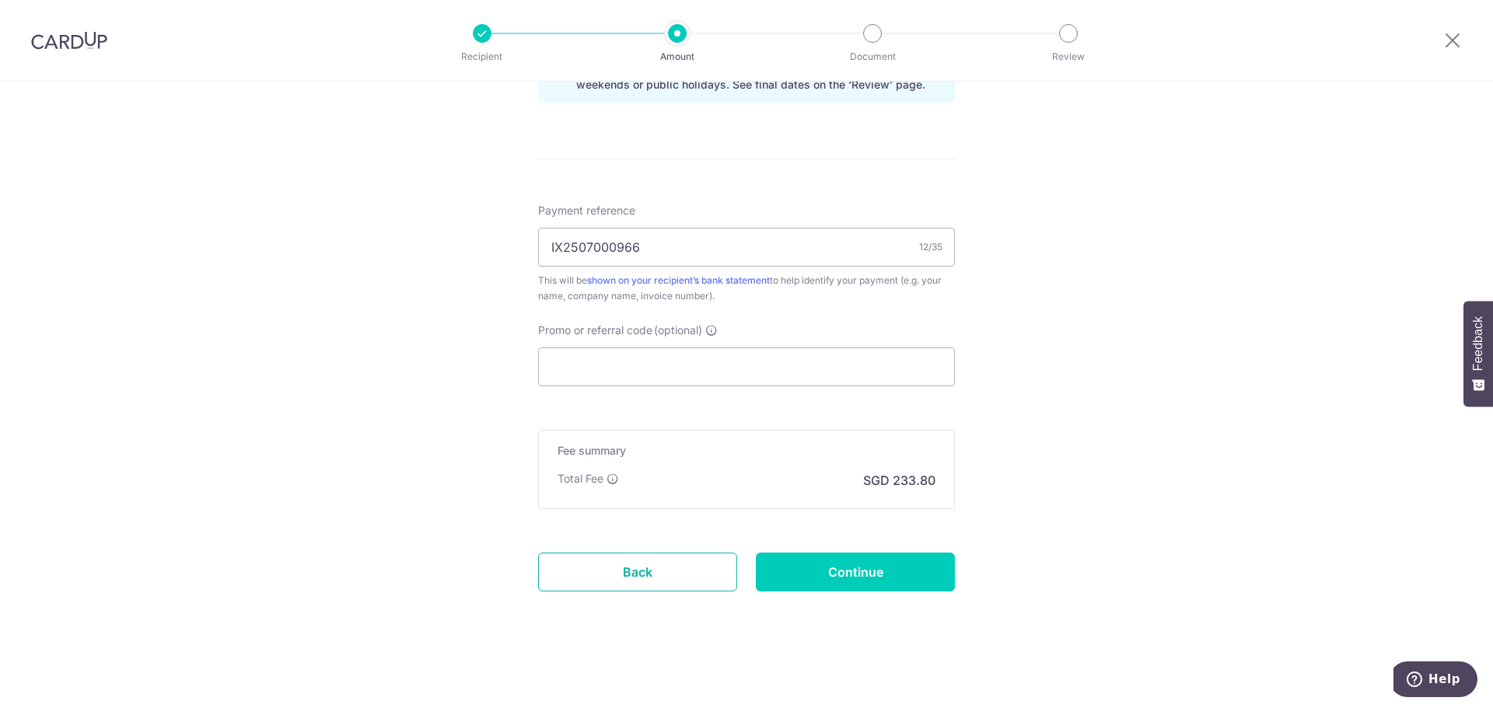
drag, startPoint x: 659, startPoint y: 566, endPoint x: 830, endPoint y: 66, distance: 528.2
click at [659, 566] on link "Back" at bounding box center [637, 572] width 199 height 39
